Goal: Task Accomplishment & Management: Manage account settings

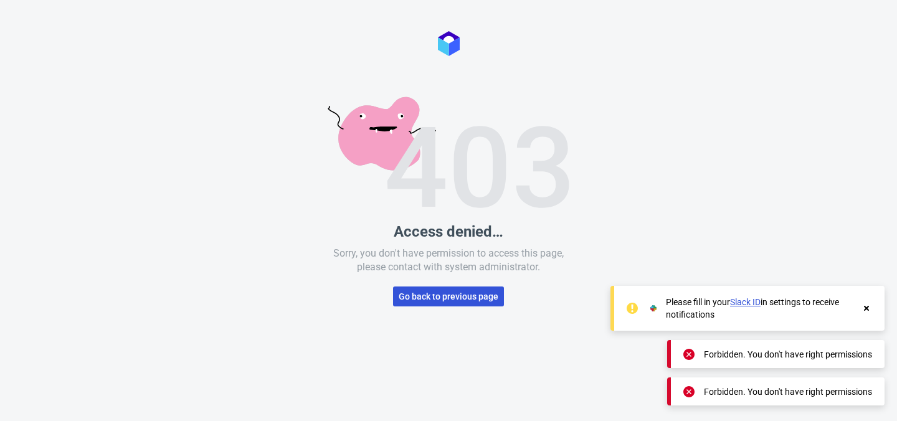
click at [456, 299] on span "Go back to previous page" at bounding box center [449, 296] width 100 height 9
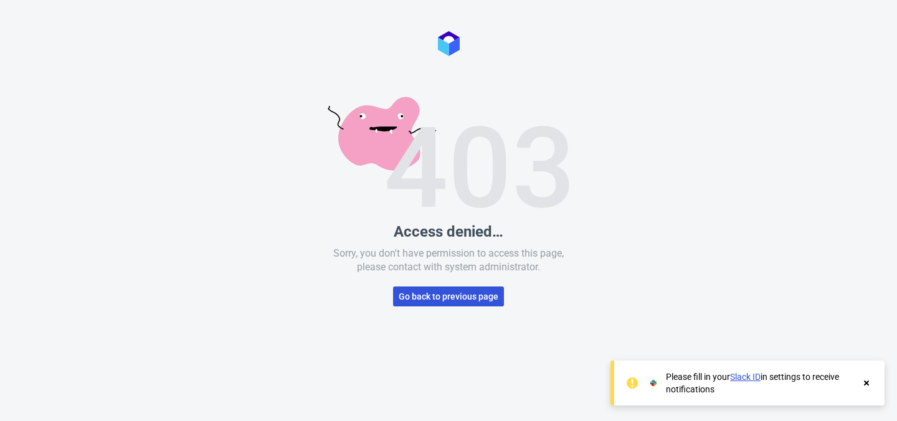
click at [457, 292] on span "Go back to previous page" at bounding box center [449, 296] width 100 height 9
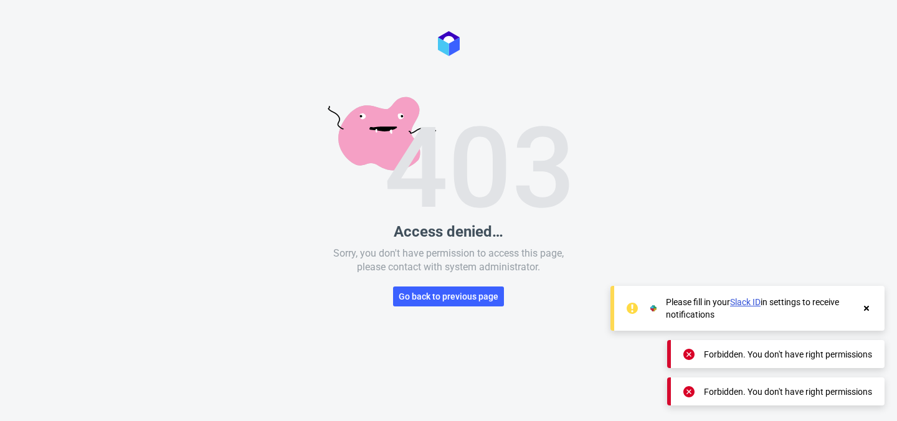
click at [868, 309] on use at bounding box center [866, 308] width 5 height 5
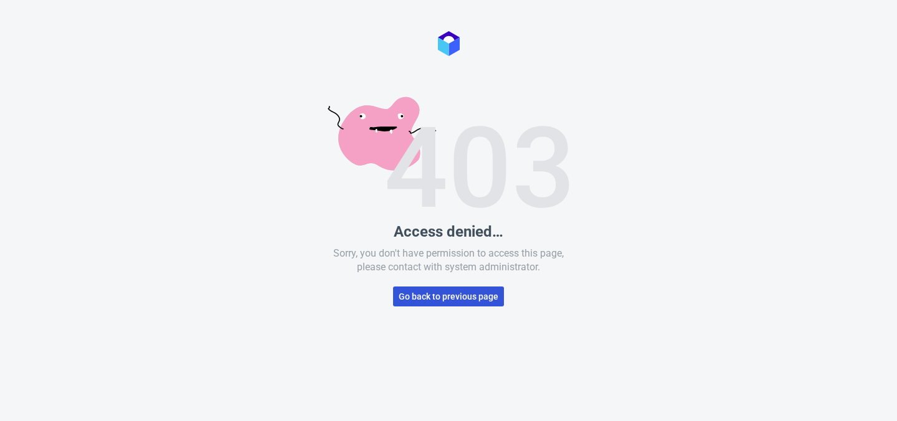
click at [448, 294] on span "Go back to previous page" at bounding box center [449, 296] width 100 height 9
click at [428, 294] on span "Go back to previous page" at bounding box center [449, 296] width 100 height 9
click at [480, 290] on button "Go back to previous page" at bounding box center [448, 297] width 111 height 20
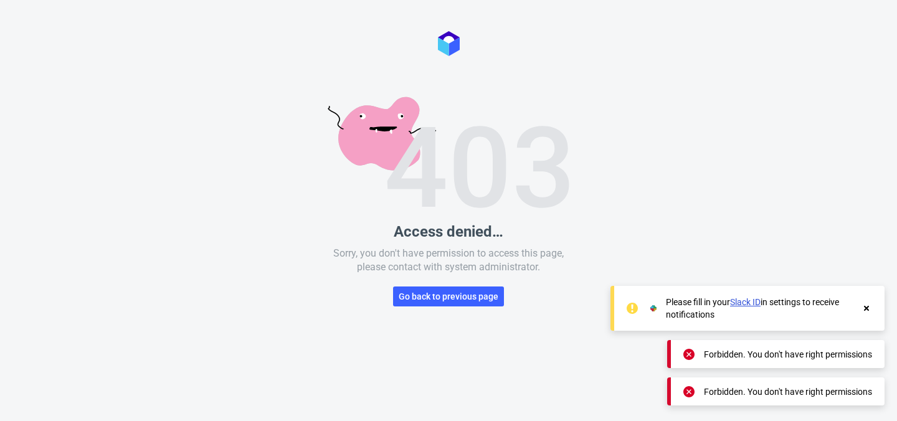
click at [749, 302] on link "Slack ID" at bounding box center [745, 302] width 31 height 10
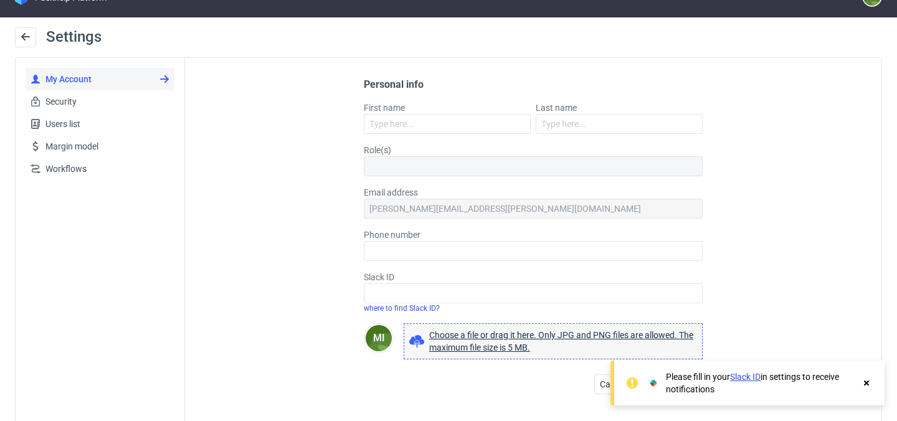
scroll to position [40, 0]
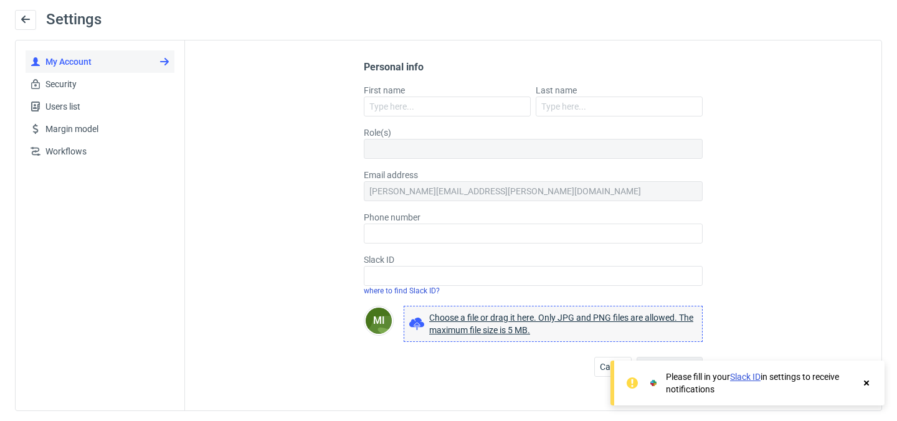
click at [623, 148] on div at bounding box center [533, 149] width 339 height 20
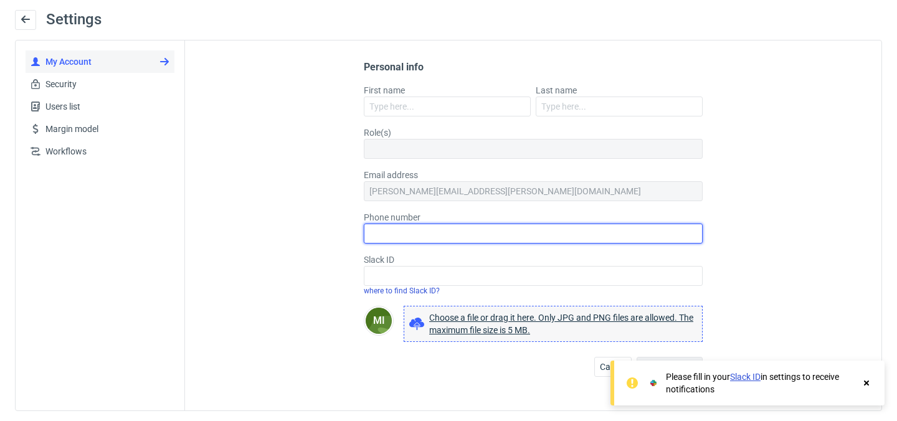
click at [494, 227] on input "Phone number" at bounding box center [533, 234] width 339 height 20
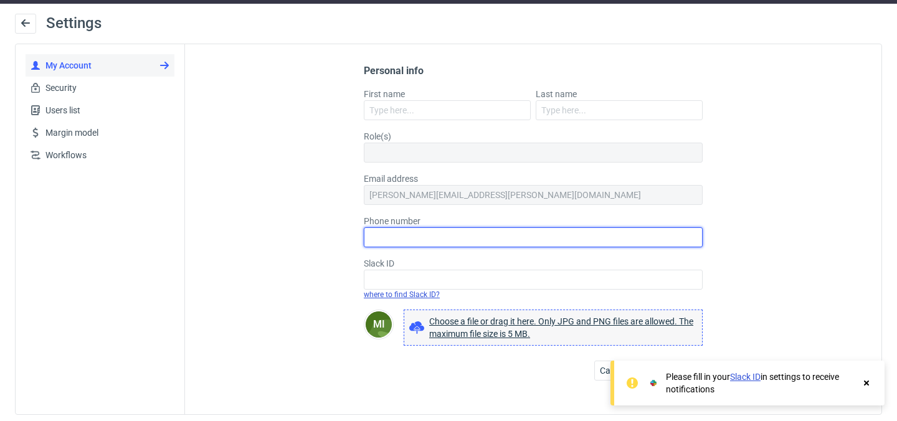
scroll to position [37, 0]
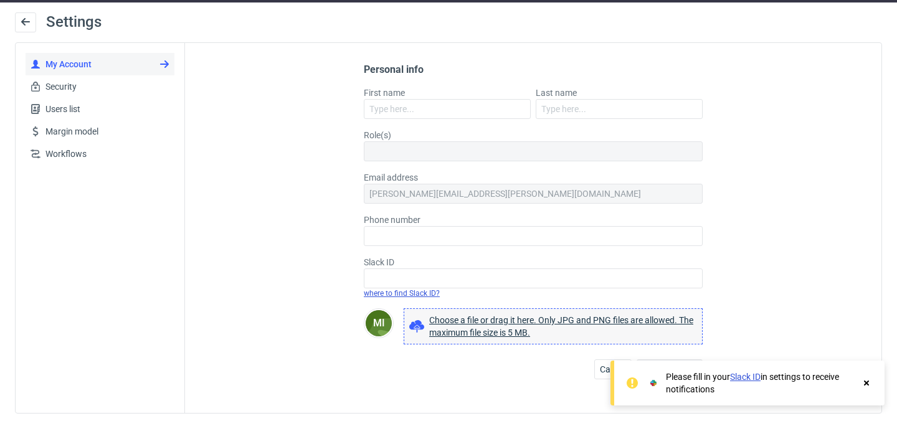
click at [430, 296] on link "where to find Slack ID?" at bounding box center [402, 293] width 76 height 9
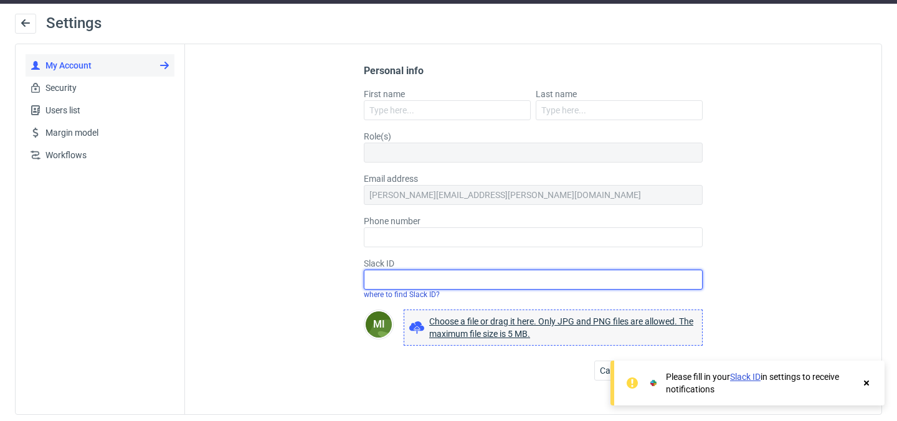
click at [403, 272] on input "Slack ID" at bounding box center [533, 280] width 339 height 20
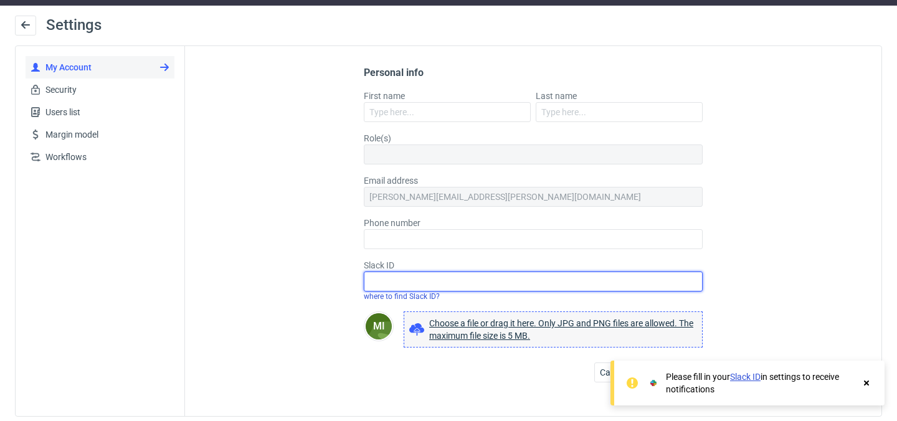
scroll to position [33, 0]
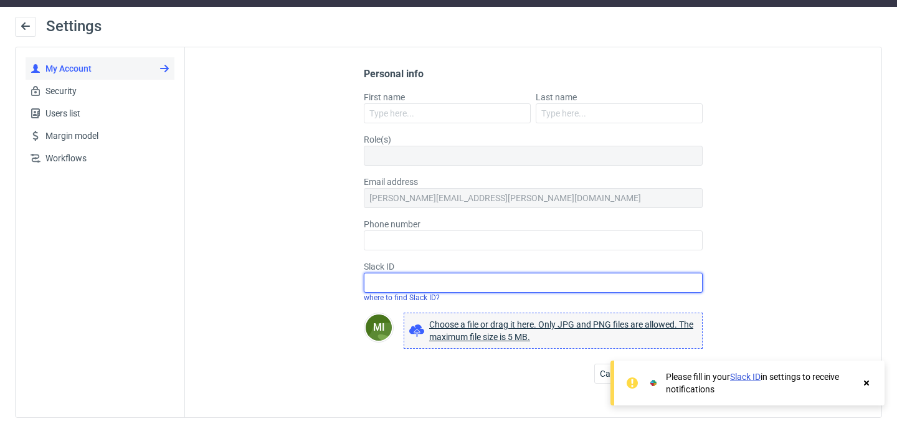
paste input "U09BW28SXGA"
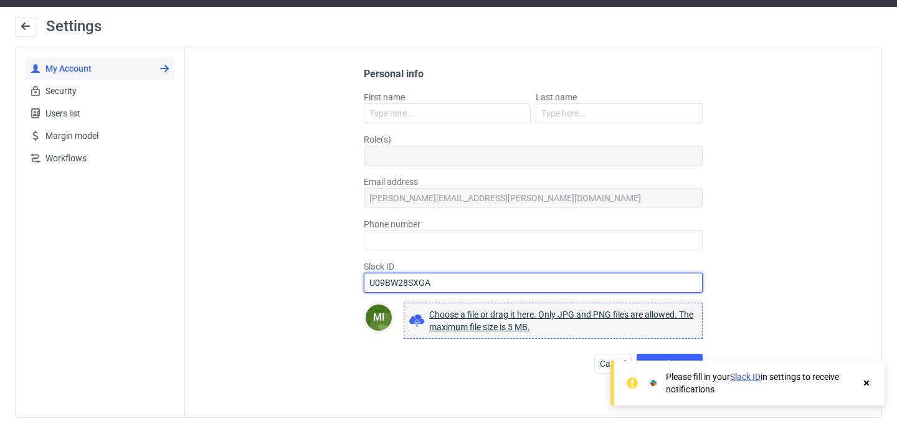
type input "U09BW28SXGA"
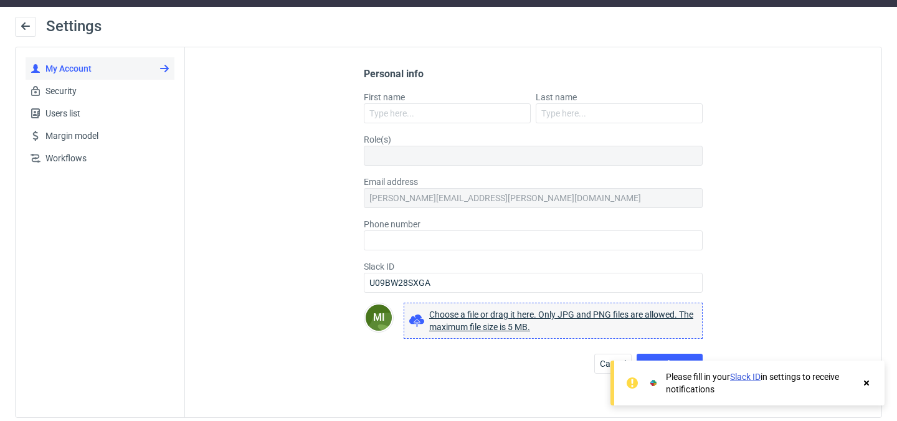
drag, startPoint x: 720, startPoint y: 284, endPoint x: 727, endPoint y: 285, distance: 6.4
click at [725, 283] on div "Personal info First name Last name Role(s) Email address michal.fedorowicz@pack…" at bounding box center [533, 232] width 697 height 370
click at [861, 386] on icon at bounding box center [866, 383] width 11 height 10
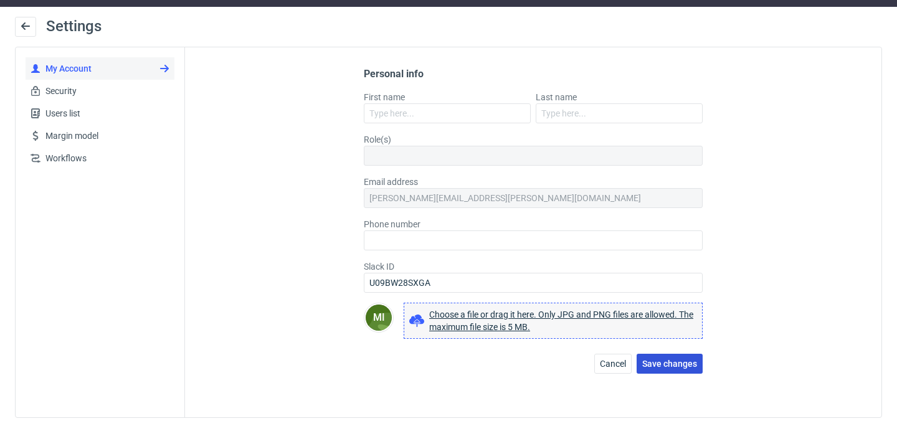
click at [674, 360] on span "Save changes" at bounding box center [670, 364] width 55 height 9
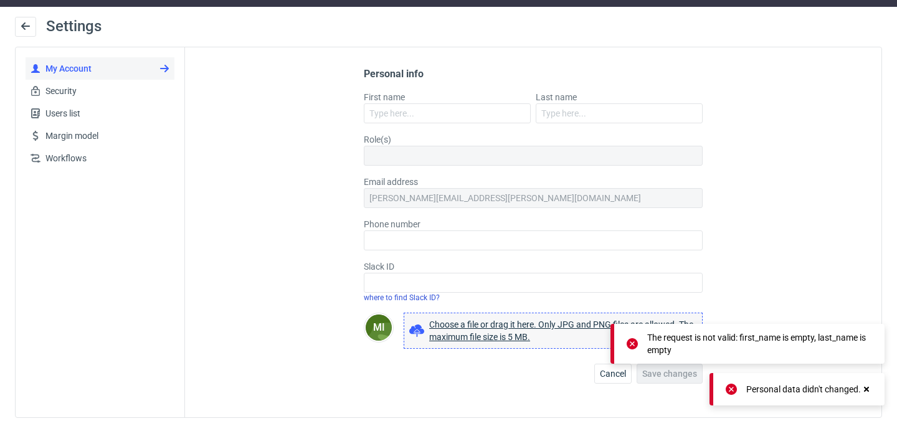
scroll to position [34, 0]
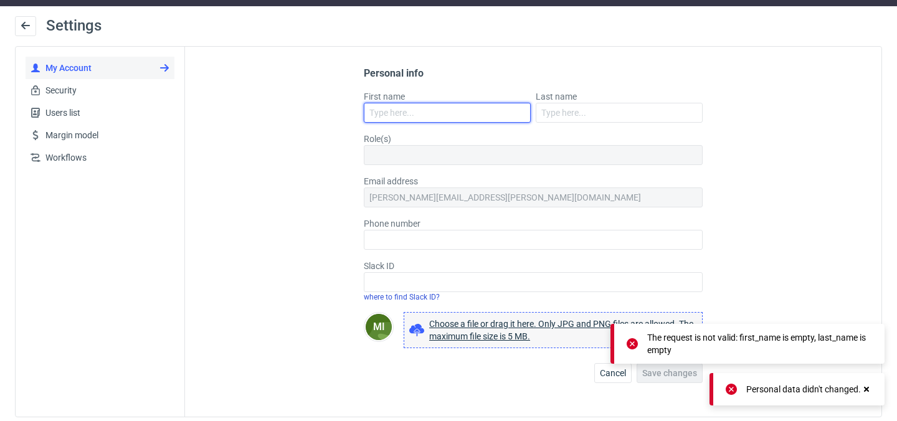
click at [440, 107] on input "First name" at bounding box center [447, 113] width 167 height 20
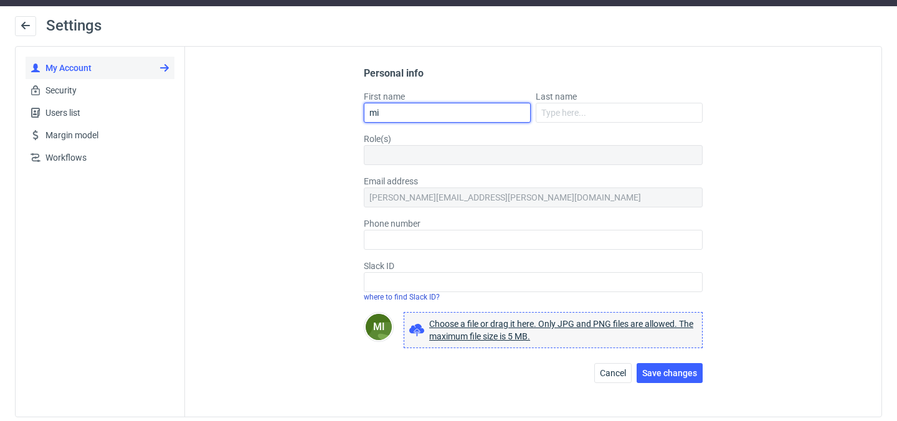
type input "m"
click at [419, 108] on input "Micha" at bounding box center [447, 113] width 167 height 20
type input "Michał"
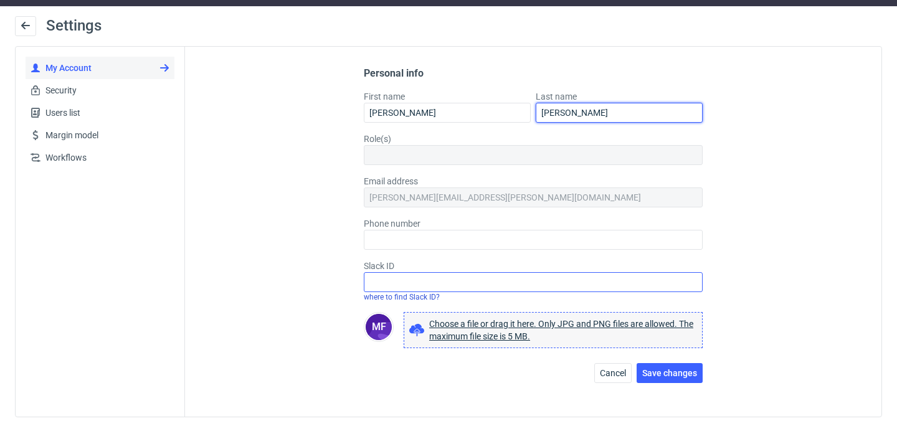
type input "Fedorowicz"
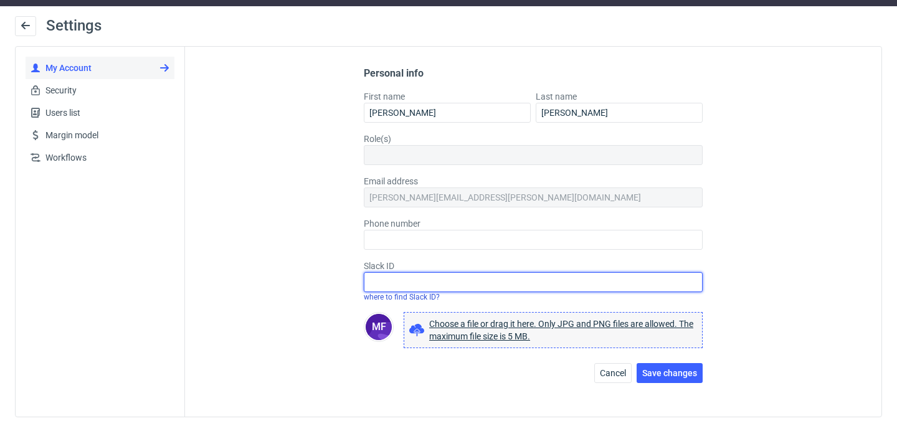
click at [553, 274] on input "Slack ID" at bounding box center [533, 282] width 339 height 20
click at [480, 275] on input "Slack ID" at bounding box center [533, 282] width 339 height 20
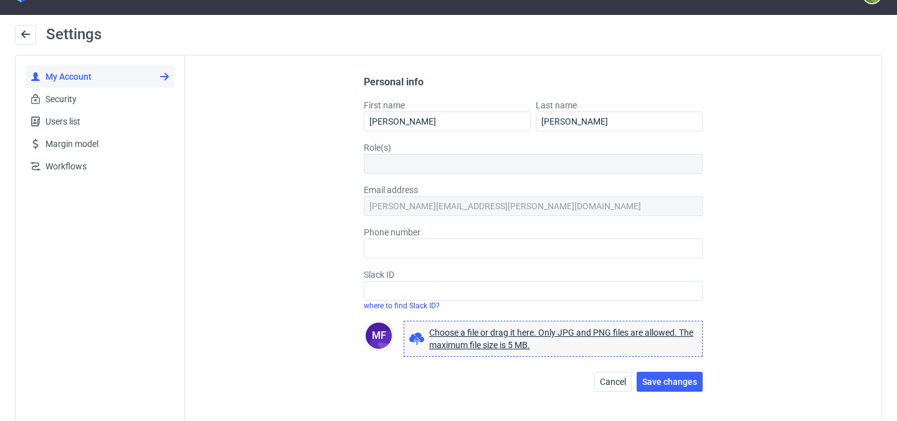
scroll to position [24, 0]
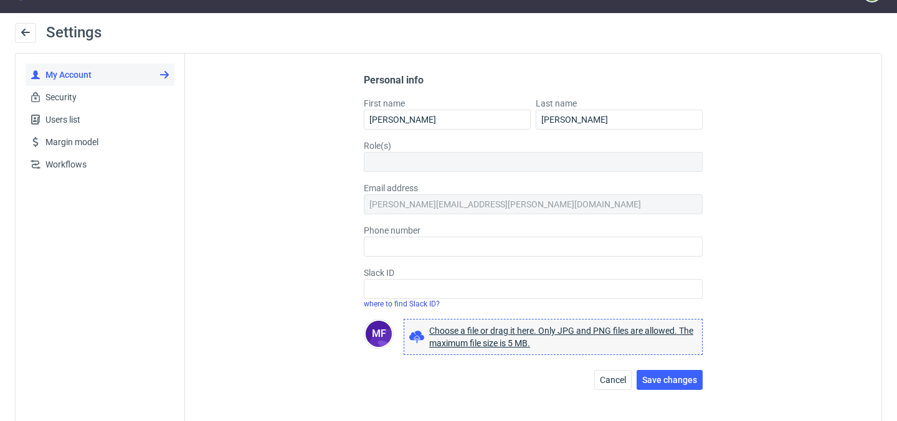
click at [456, 280] on div "Slack ID where to find Slack ID?" at bounding box center [533, 288] width 339 height 42
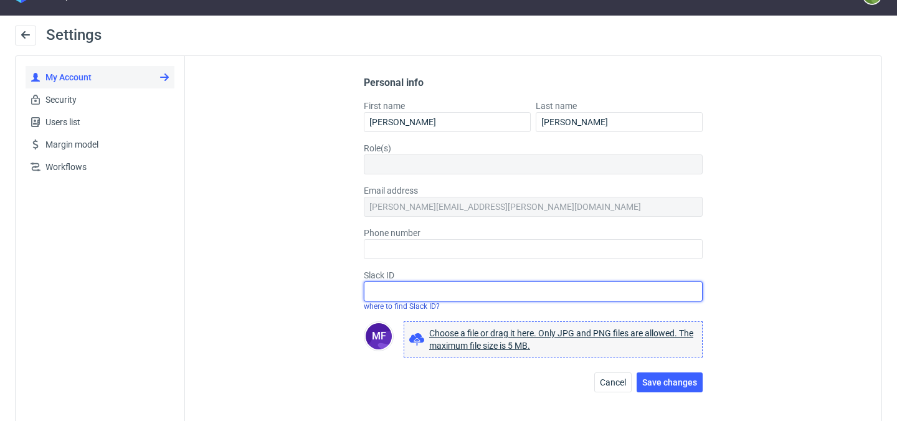
click at [448, 286] on input "Slack ID" at bounding box center [533, 292] width 339 height 20
paste input "U09BW28SXGA"
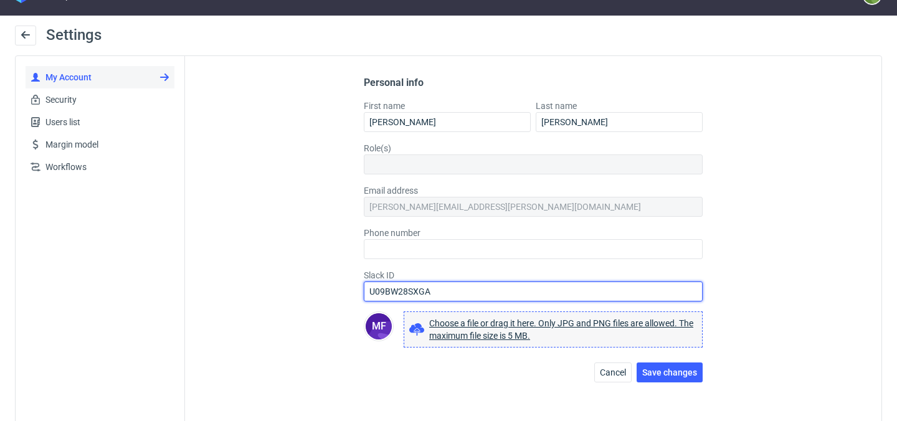
type input "U09BW28SXGA"
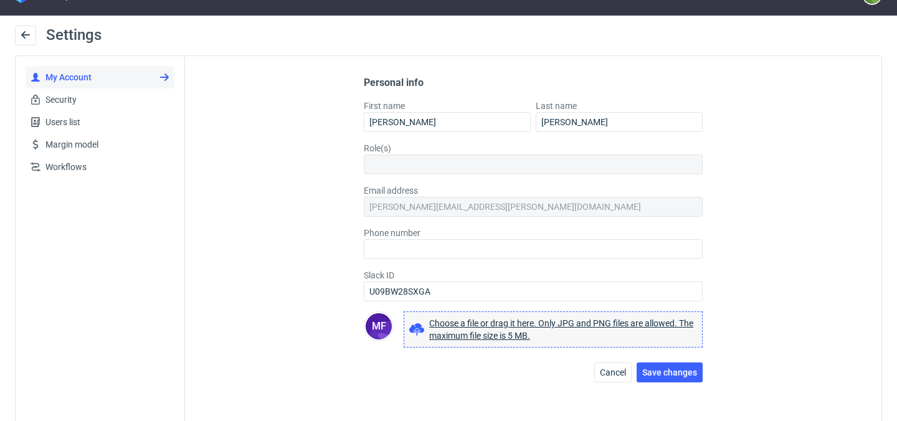
click at [785, 380] on div "Personal info First name Michał Last name Fedorowicz Role(s) Email address mich…" at bounding box center [533, 241] width 697 height 370
click at [679, 370] on span "Save changes" at bounding box center [670, 372] width 55 height 9
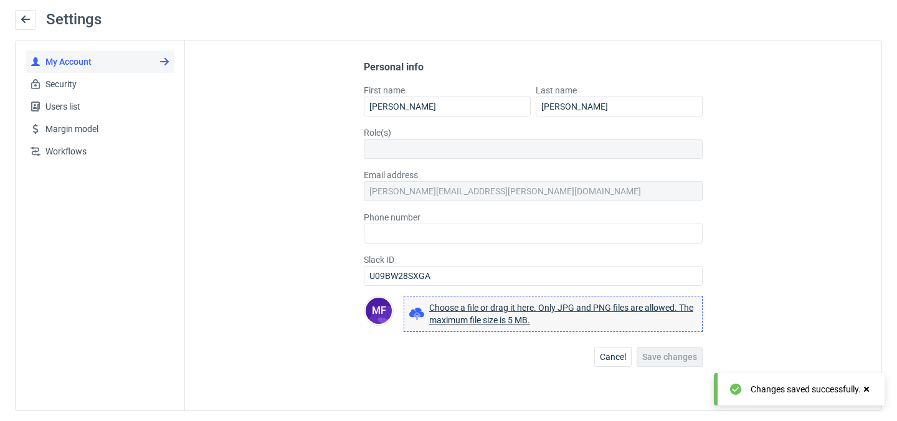
scroll to position [0, 0]
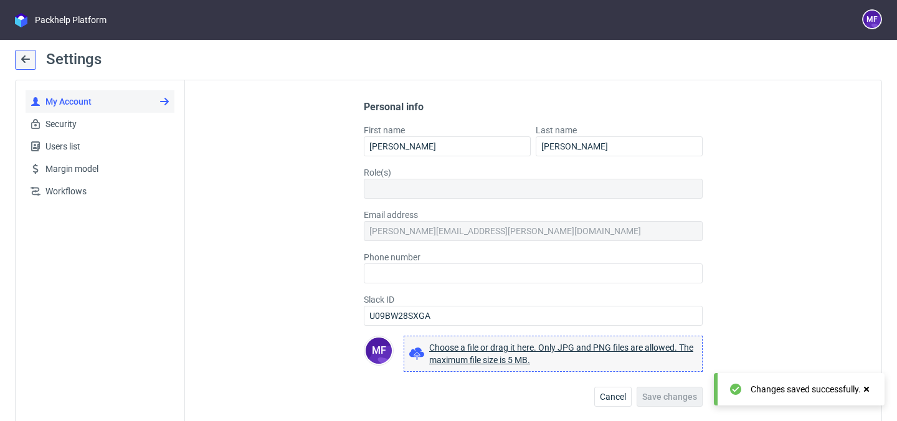
click at [22, 61] on icon at bounding box center [26, 59] width 10 height 10
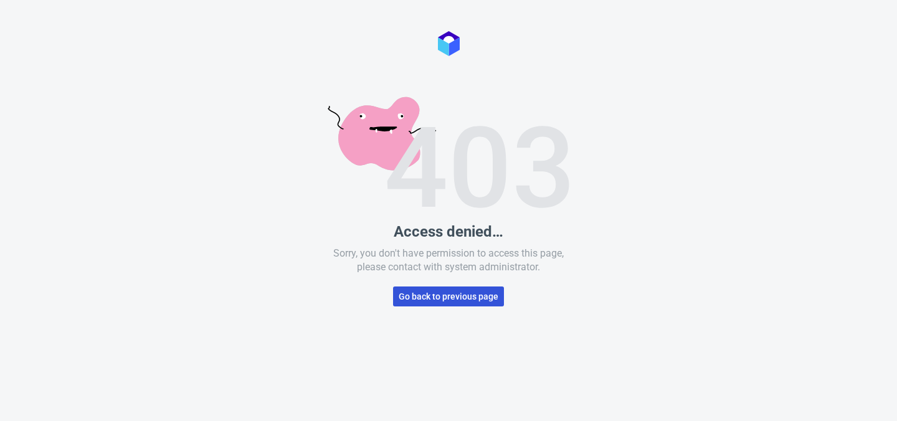
click at [411, 302] on button "Go back to previous page" at bounding box center [448, 297] width 111 height 20
click at [475, 302] on button "Go back to previous page" at bounding box center [448, 297] width 111 height 20
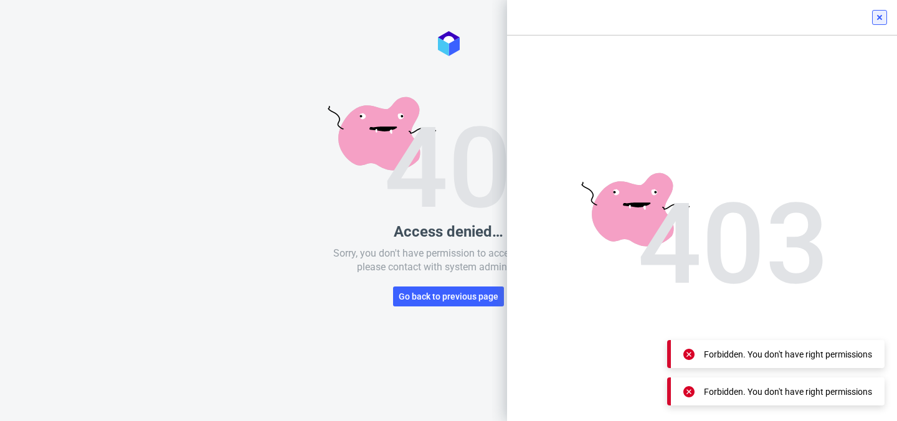
click at [882, 22] on icon at bounding box center [880, 17] width 10 height 10
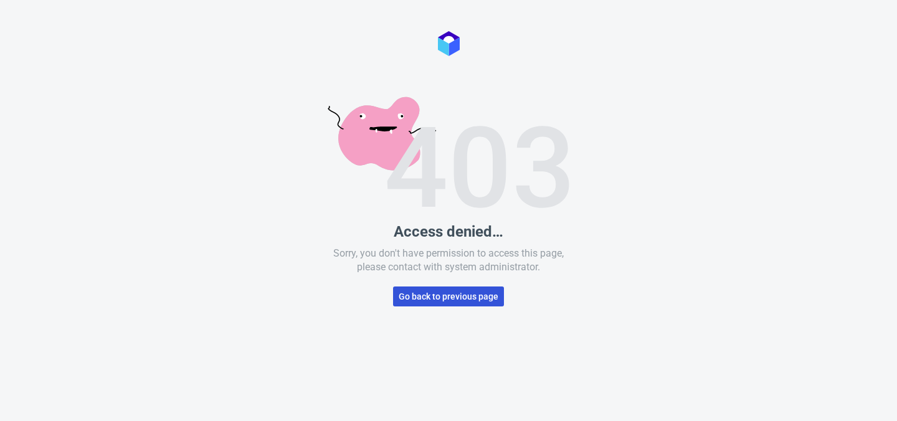
click at [491, 298] on span "Go back to previous page" at bounding box center [449, 296] width 100 height 9
click at [482, 297] on span "Go back to previous page" at bounding box center [449, 296] width 100 height 9
click at [442, 42] on img at bounding box center [449, 43] width 22 height 25
click at [559, 52] on div "Access denied… Sorry, you don't have permission to access this page, please con…" at bounding box center [448, 210] width 897 height 421
